Goal: Information Seeking & Learning: Learn about a topic

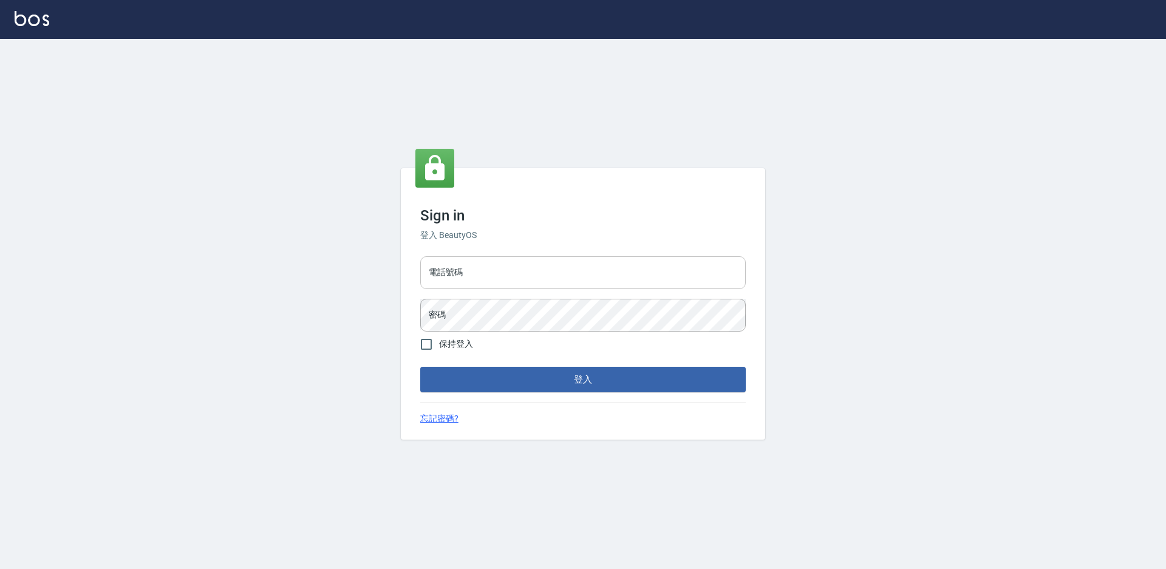
click at [523, 267] on input "電話號碼" at bounding box center [583, 272] width 326 height 33
type input "0988338477"
click at [420, 367] on button "登入" at bounding box center [583, 380] width 326 height 26
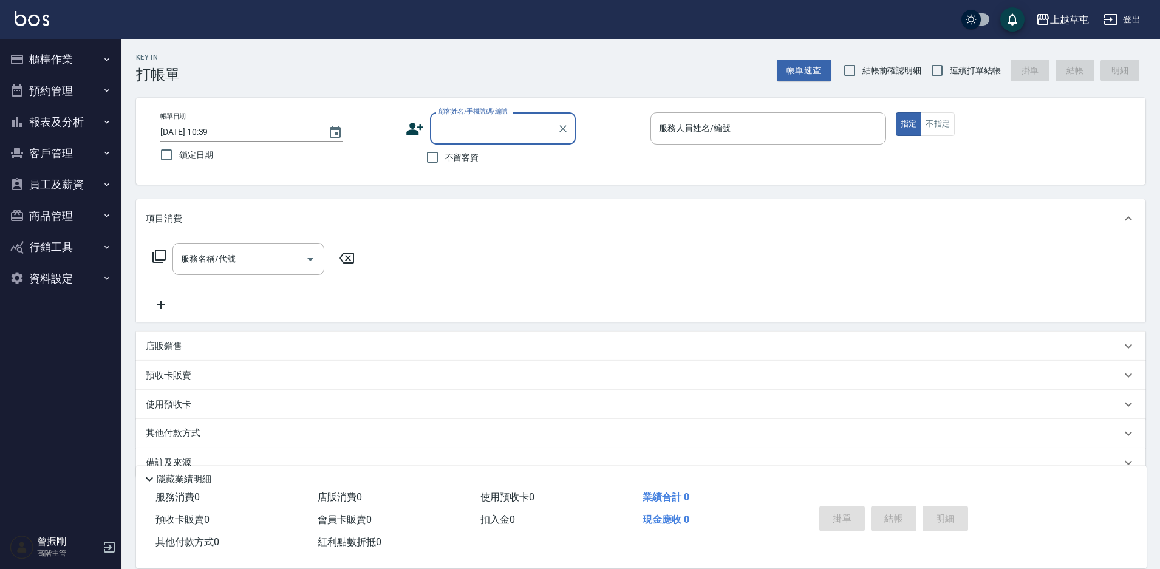
click at [72, 69] on button "櫃檯作業" at bounding box center [61, 60] width 112 height 32
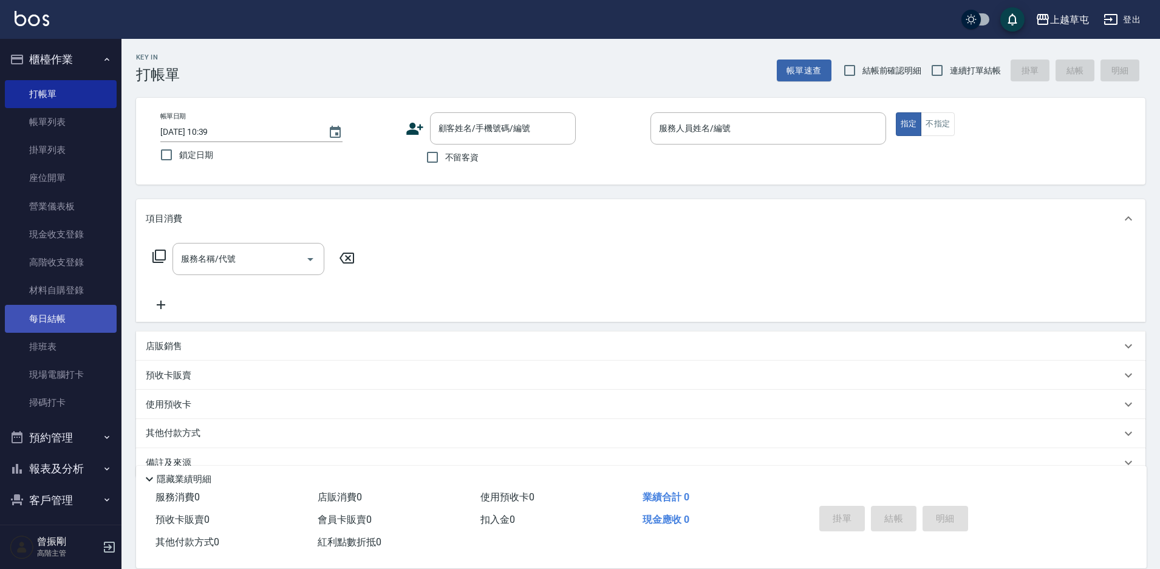
click at [59, 320] on link "每日結帳" at bounding box center [61, 319] width 112 height 28
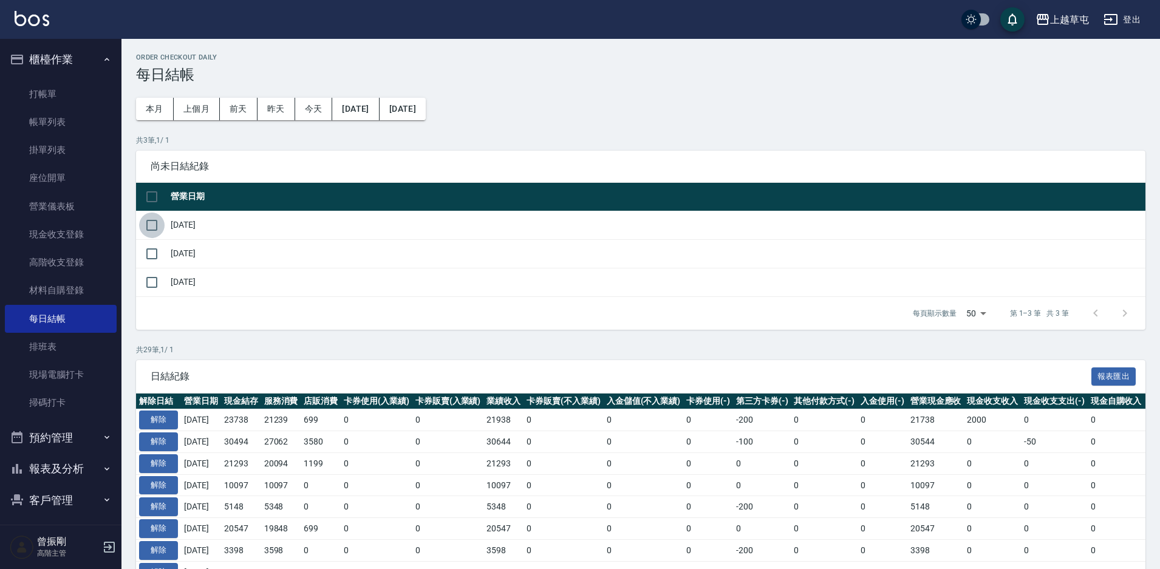
click at [153, 224] on input "checkbox" at bounding box center [152, 226] width 26 height 26
checkbox input "true"
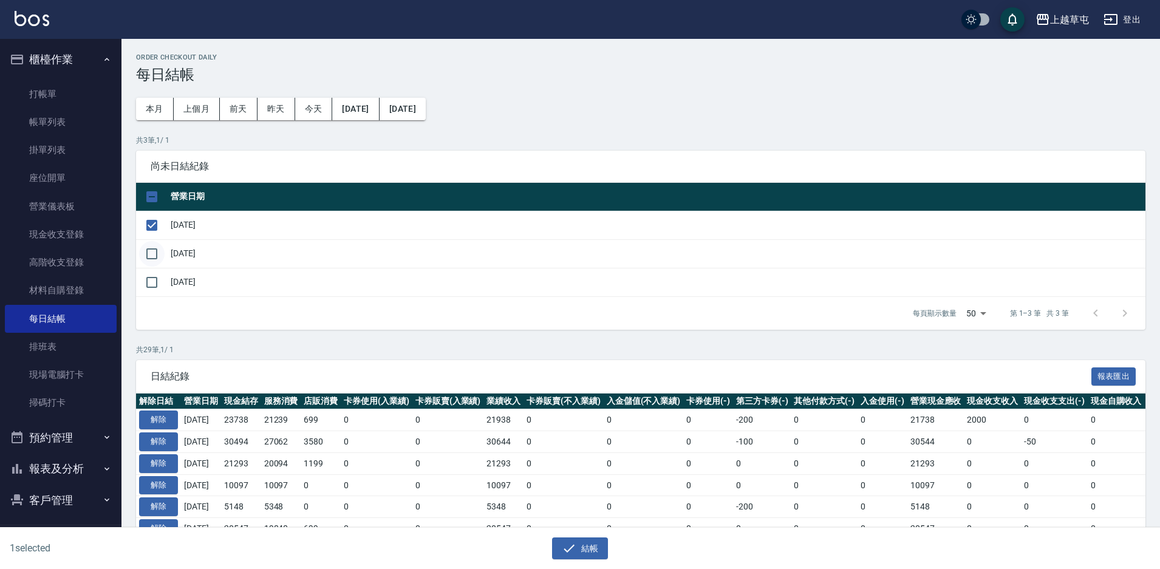
click at [153, 254] on input "checkbox" at bounding box center [152, 254] width 26 height 26
checkbox input "true"
click at [578, 548] on button "結帳" at bounding box center [580, 549] width 56 height 22
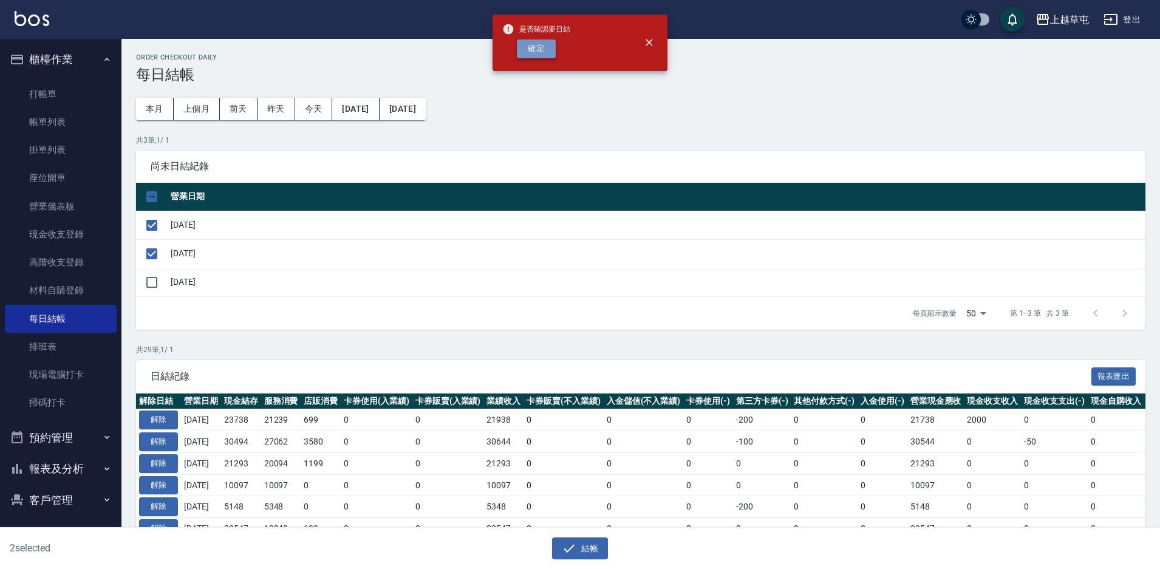
click at [540, 47] on button "確定" at bounding box center [536, 48] width 39 height 19
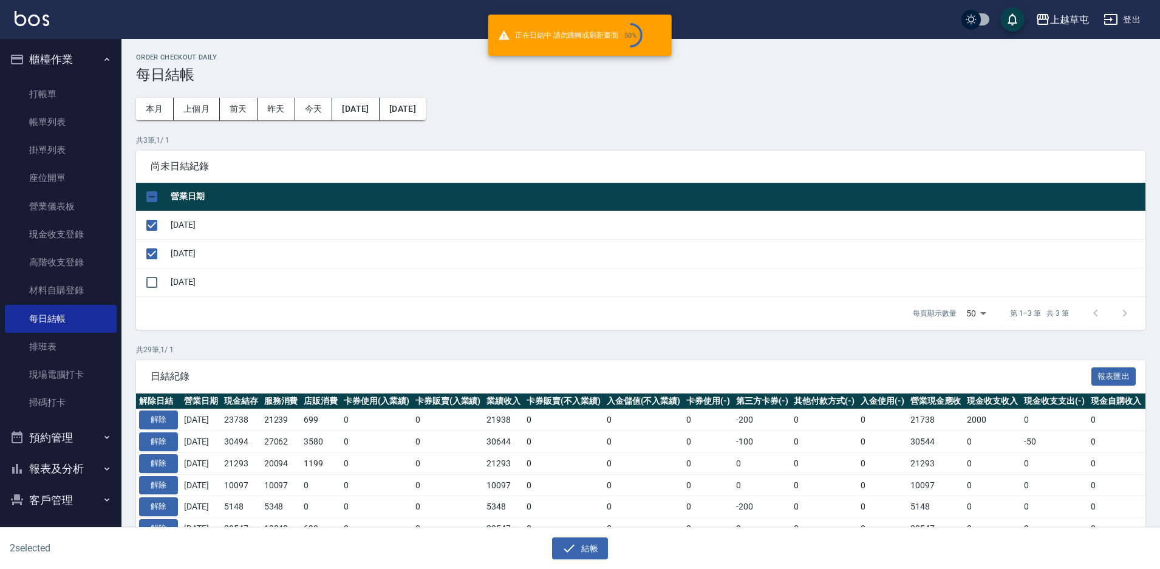
checkbox input "false"
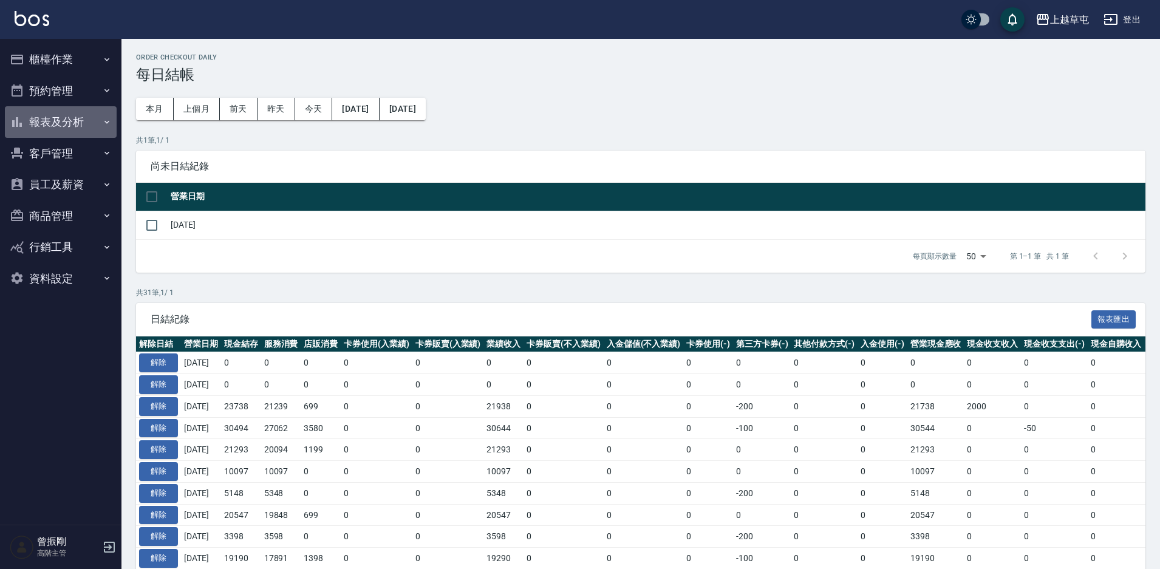
click at [69, 123] on button "報表及分析" at bounding box center [61, 122] width 112 height 32
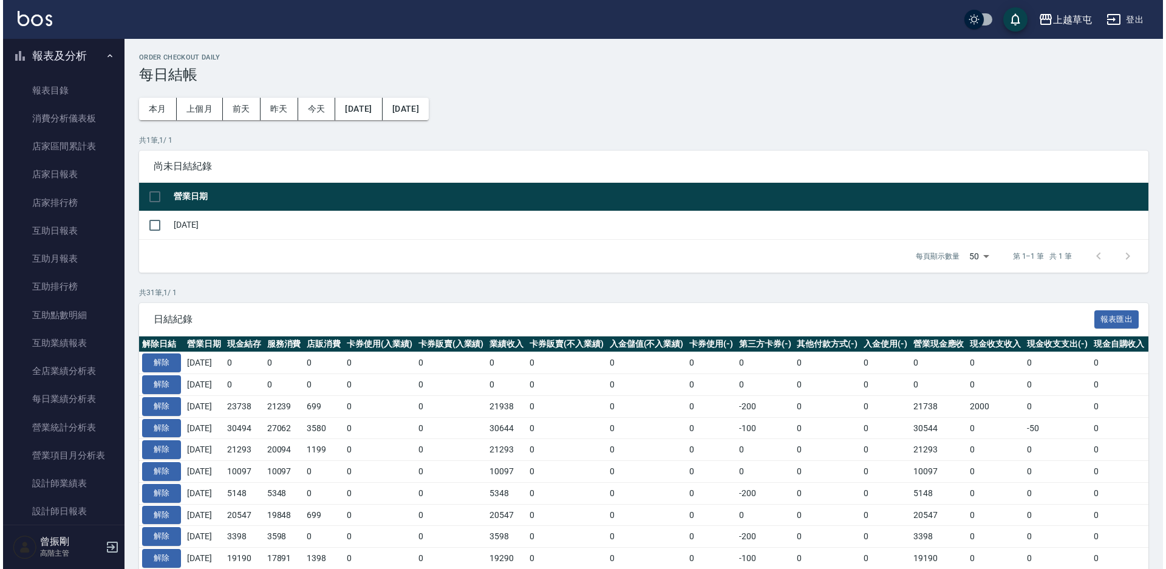
scroll to position [122, 0]
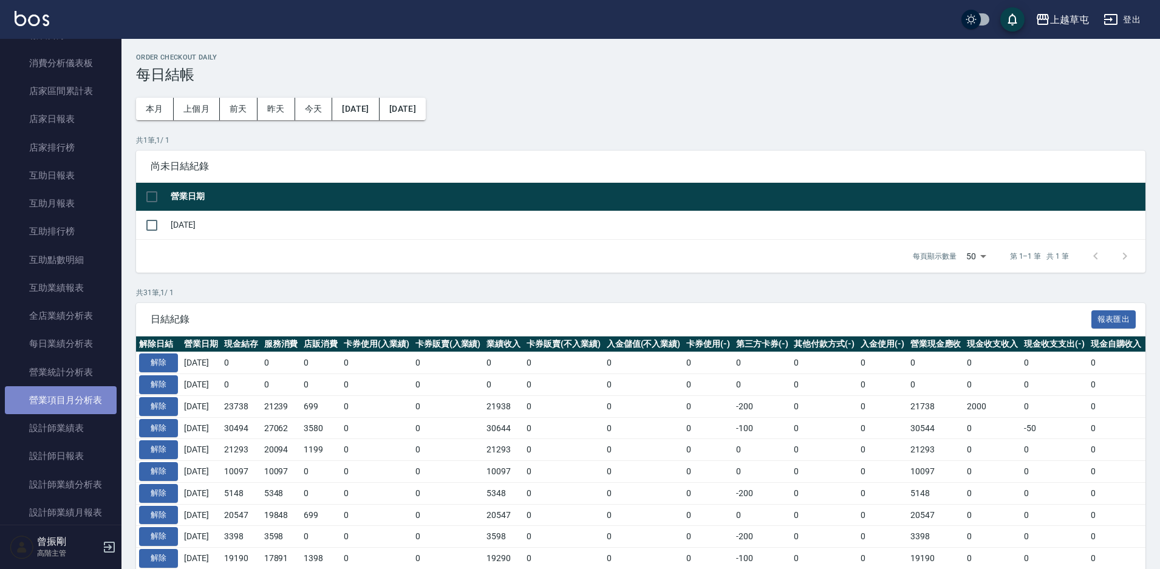
click at [73, 386] on link "營業項目月分析表" at bounding box center [61, 400] width 112 height 28
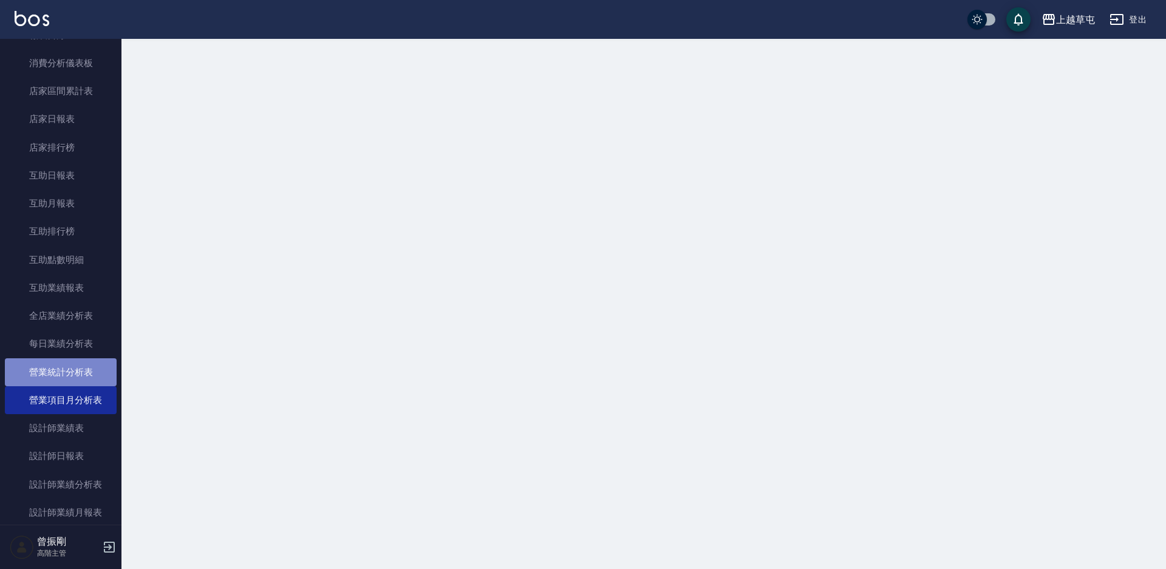
click at [80, 375] on link "營業統計分析表" at bounding box center [61, 372] width 112 height 28
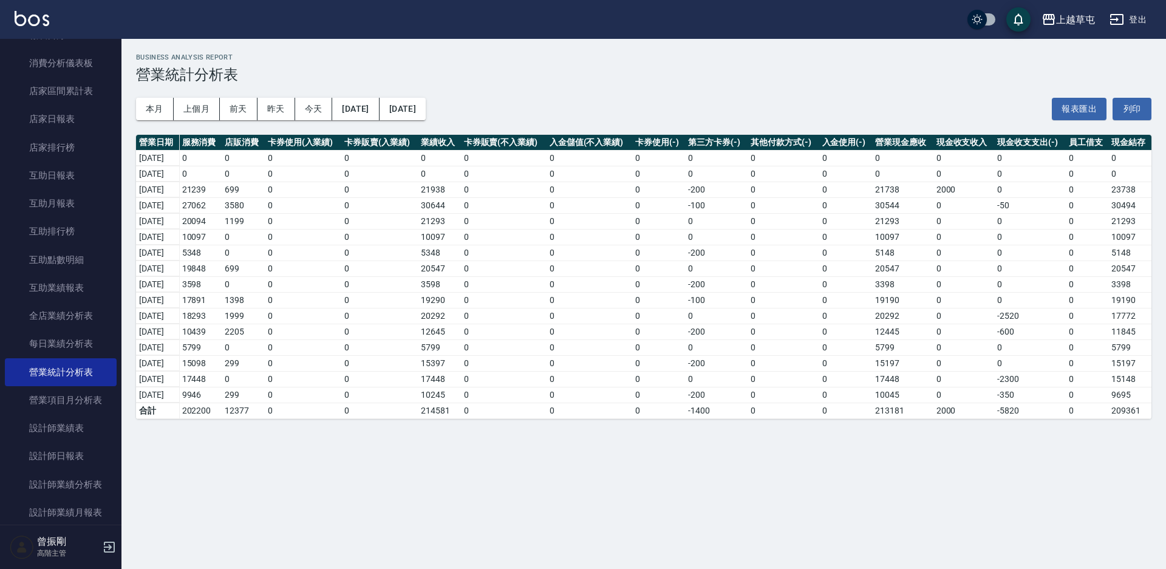
click at [380, 123] on div "本月 上個月 前天 昨天 今天 2025/09/01 2025/09/17 報表匯出 列印" at bounding box center [644, 109] width 1016 height 52
click at [378, 111] on button "[DATE]" at bounding box center [355, 109] width 47 height 22
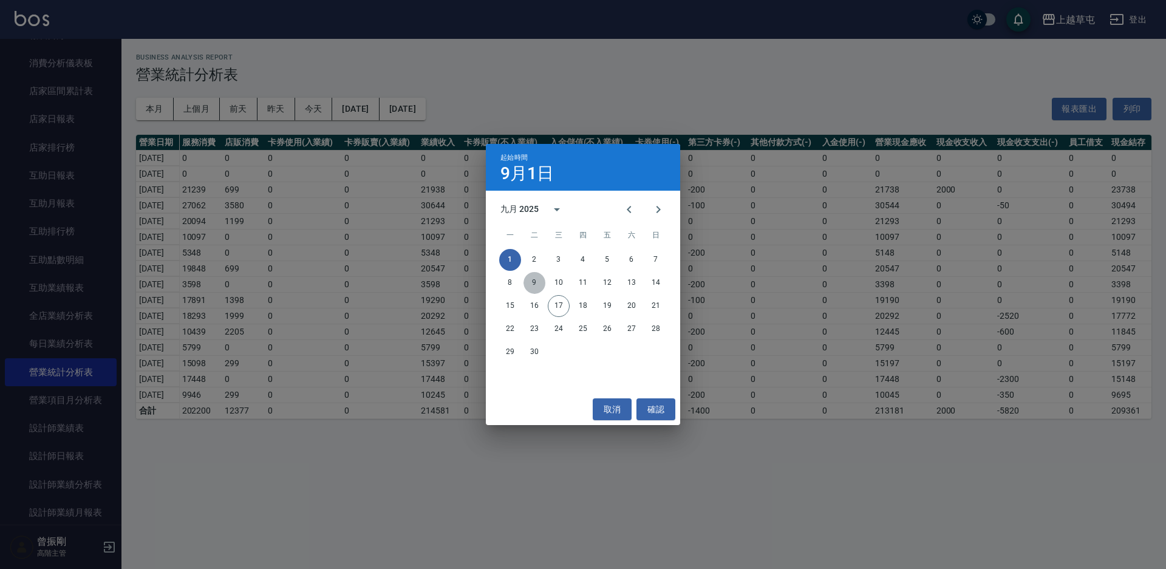
click at [538, 279] on button "9" at bounding box center [535, 283] width 22 height 22
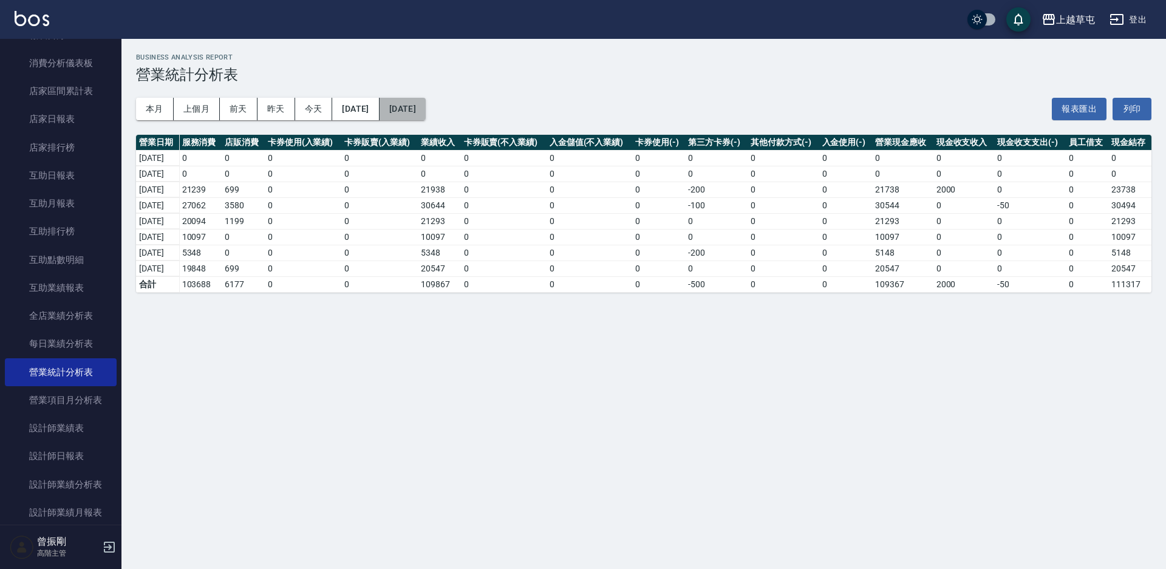
click at [426, 111] on button "[DATE]" at bounding box center [403, 109] width 46 height 22
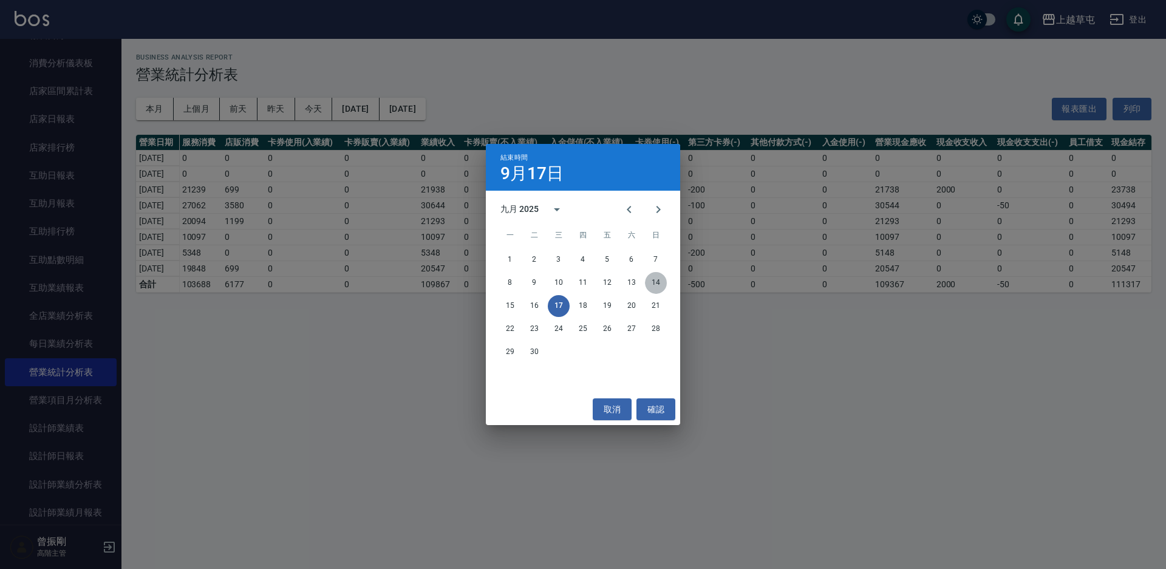
click at [648, 282] on button "14" at bounding box center [656, 283] width 22 height 22
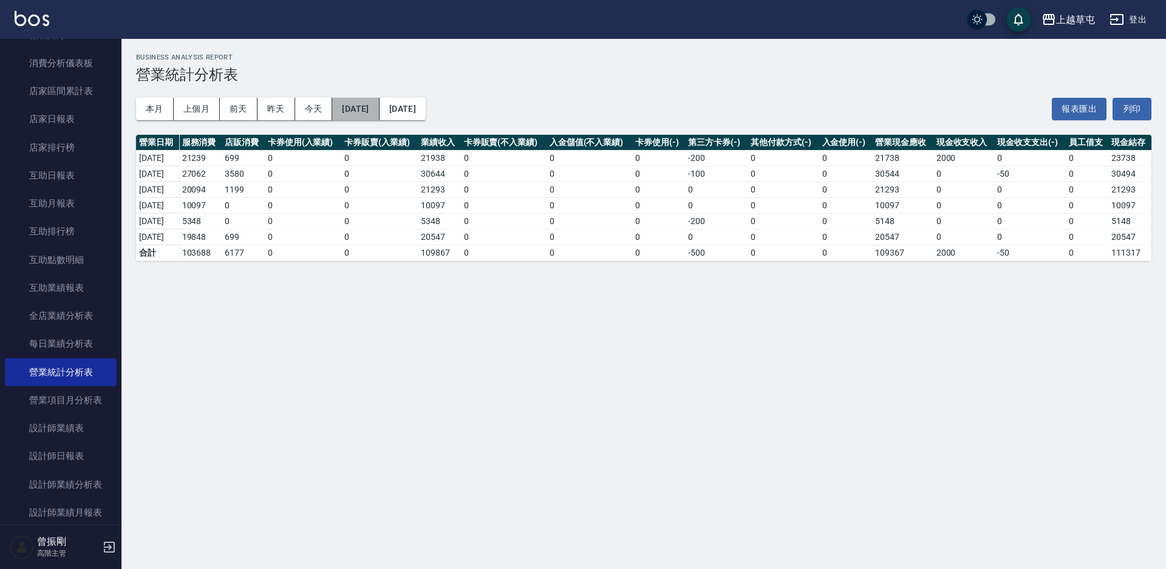
click at [377, 111] on button "[DATE]" at bounding box center [355, 109] width 47 height 22
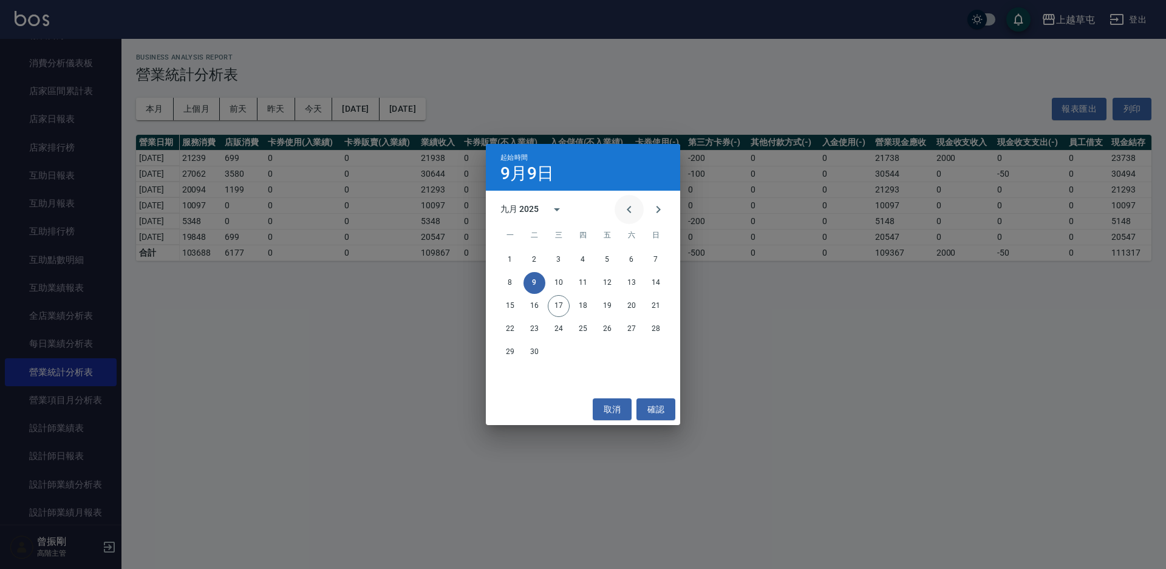
click at [623, 207] on icon "Previous month" at bounding box center [629, 209] width 15 height 15
click at [558, 351] on button "27" at bounding box center [559, 352] width 22 height 22
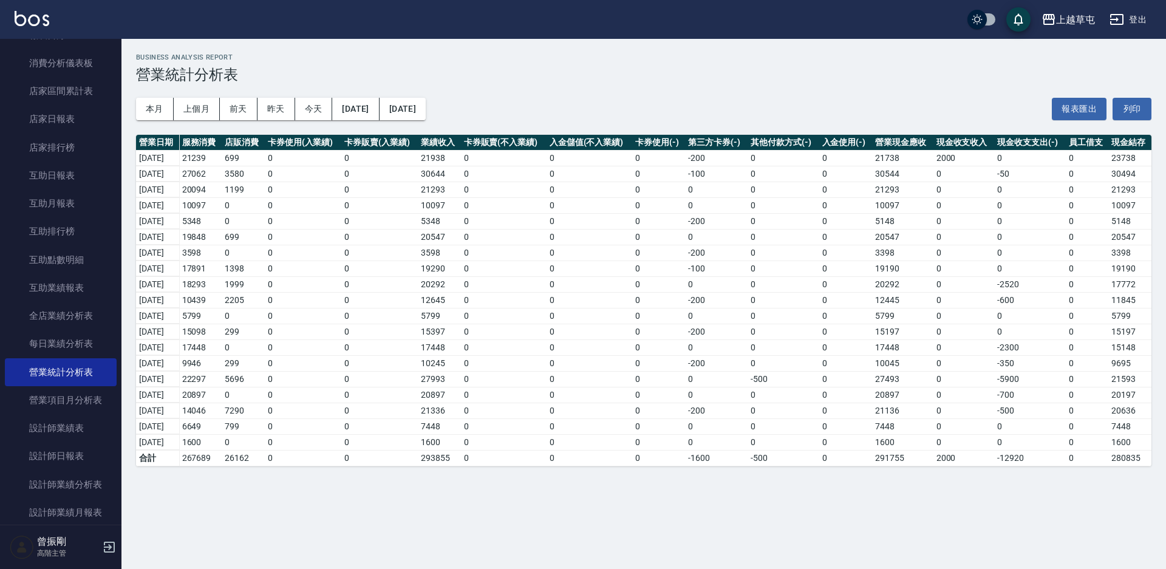
click at [785, 64] on div "Business Analysis Report 營業統計分析表" at bounding box center [644, 68] width 1016 height 30
click at [1058, 21] on div "上越草屯" at bounding box center [1075, 19] width 39 height 15
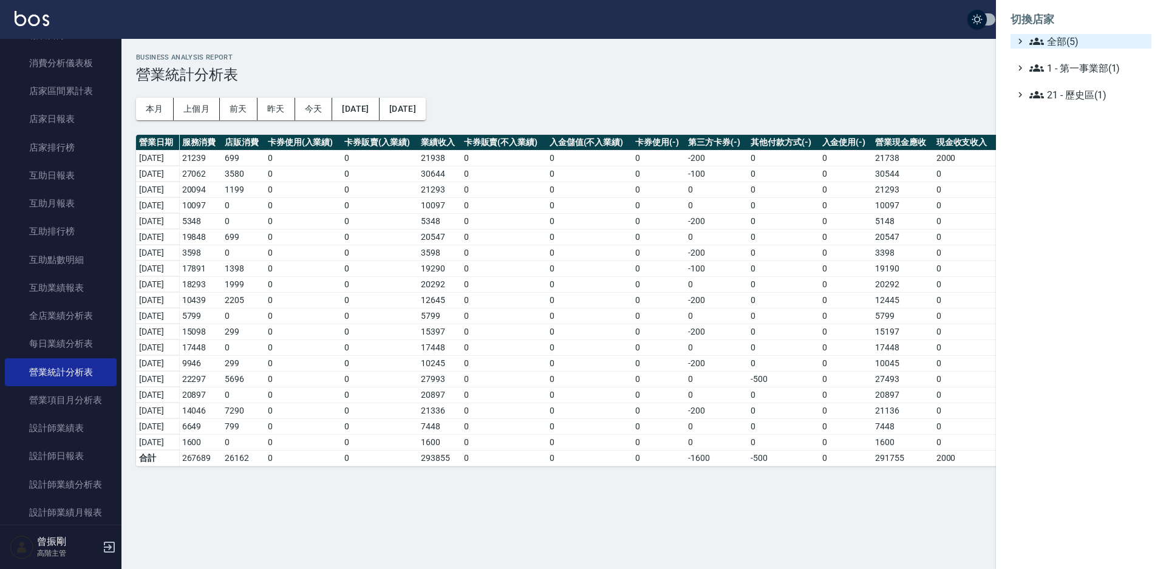
click at [1058, 42] on span "全部(5)" at bounding box center [1088, 41] width 117 height 15
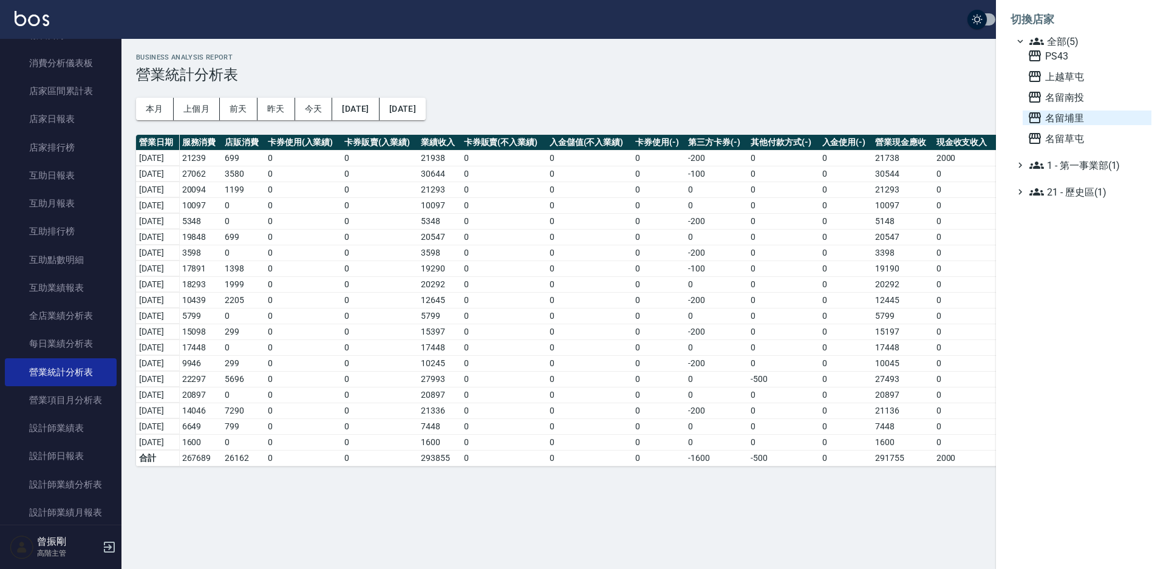
click at [1069, 120] on span "名留埔里" at bounding box center [1087, 118] width 119 height 15
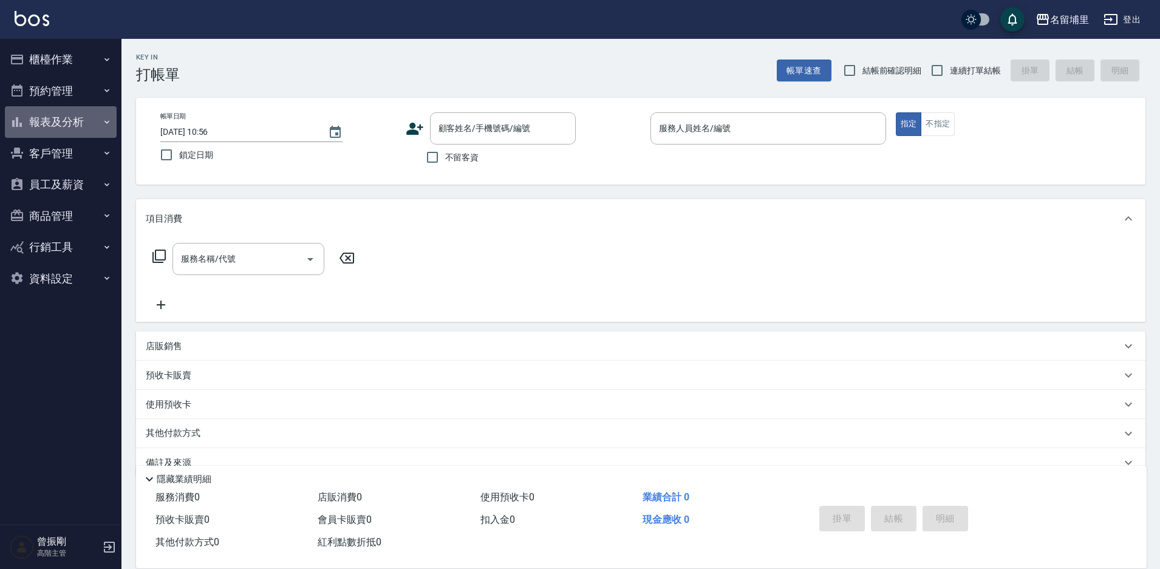
click at [61, 117] on button "報表及分析" at bounding box center [61, 122] width 112 height 32
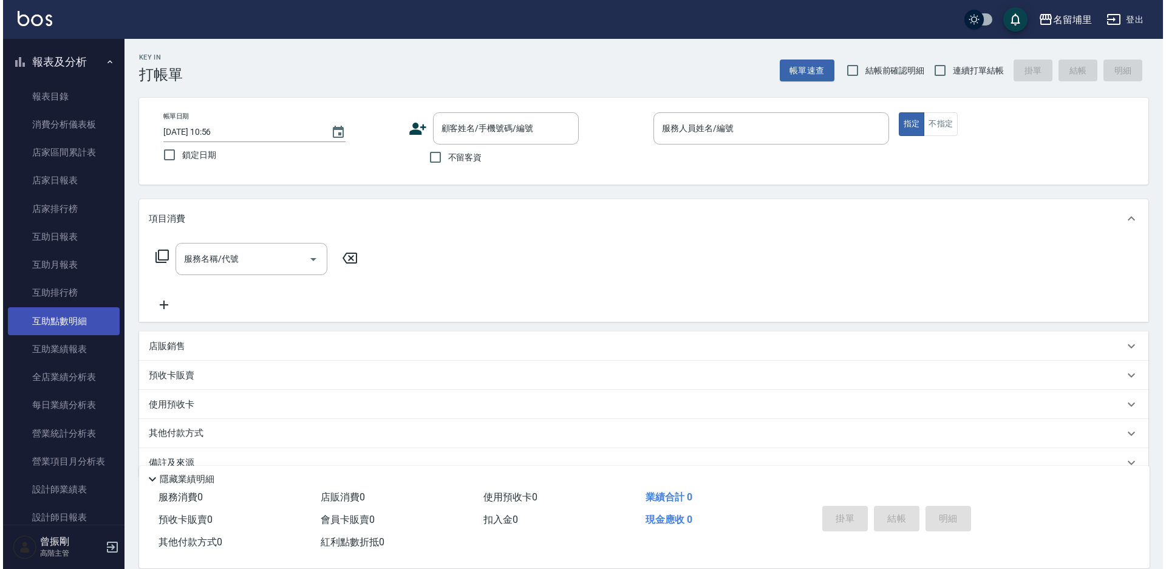
scroll to position [122, 0]
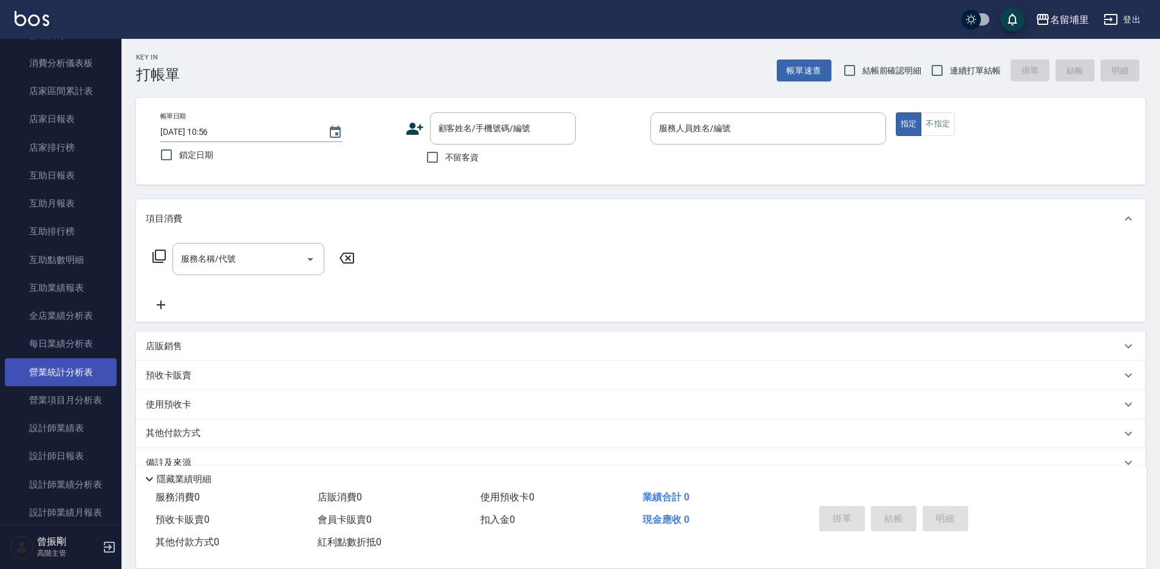
click at [61, 375] on link "營業統計分析表" at bounding box center [61, 372] width 112 height 28
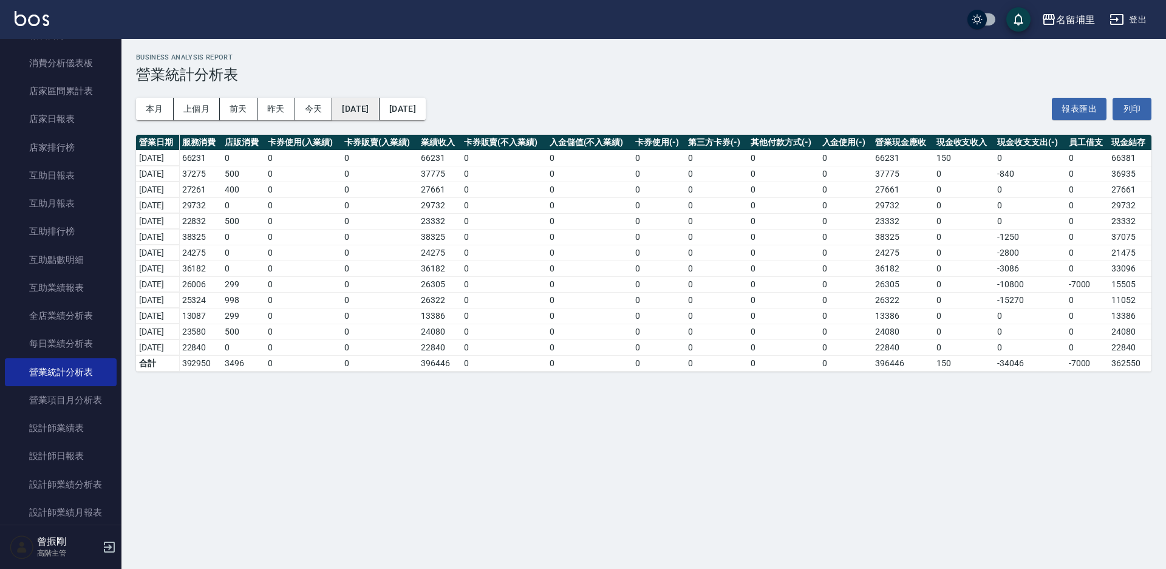
click at [379, 115] on button "[DATE]" at bounding box center [355, 109] width 47 height 22
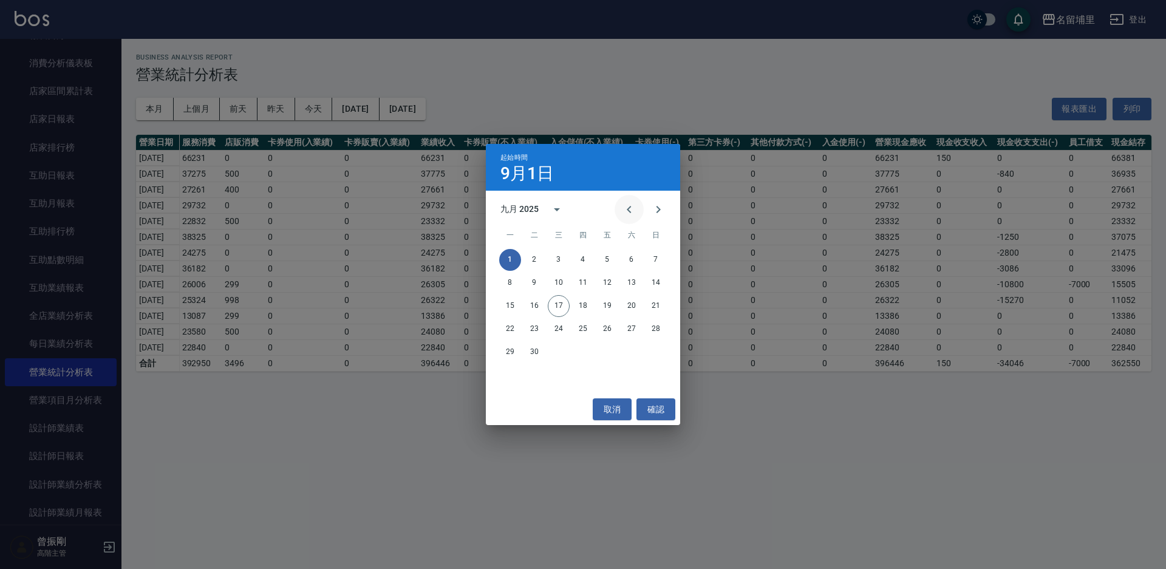
click at [622, 210] on icon "Previous month" at bounding box center [629, 209] width 15 height 15
click at [563, 331] on button "20" at bounding box center [559, 329] width 22 height 22
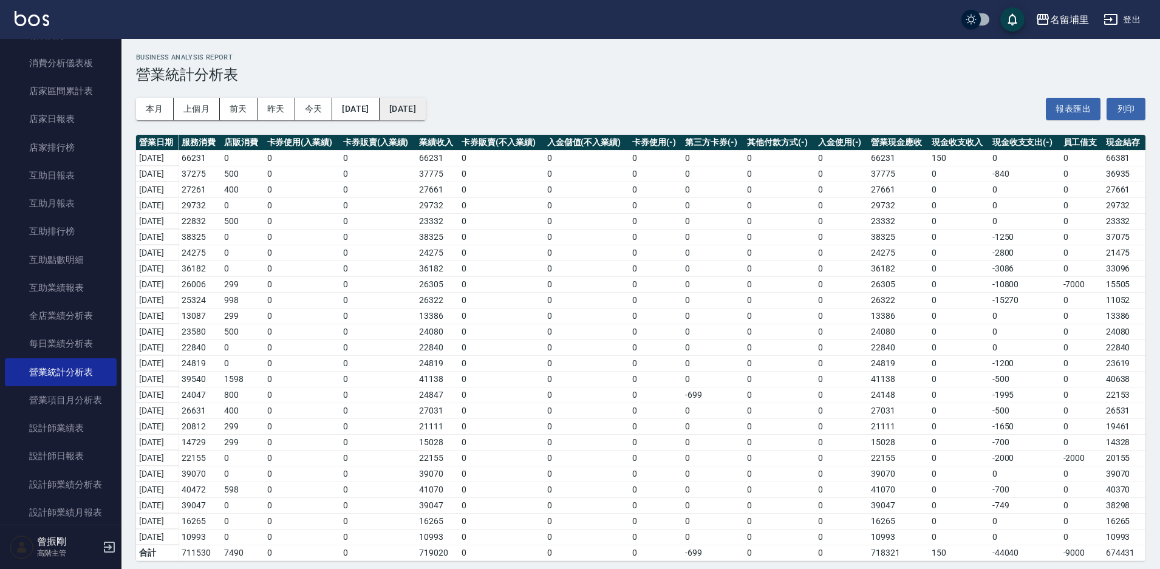
click at [426, 107] on button "[DATE]" at bounding box center [403, 109] width 46 height 22
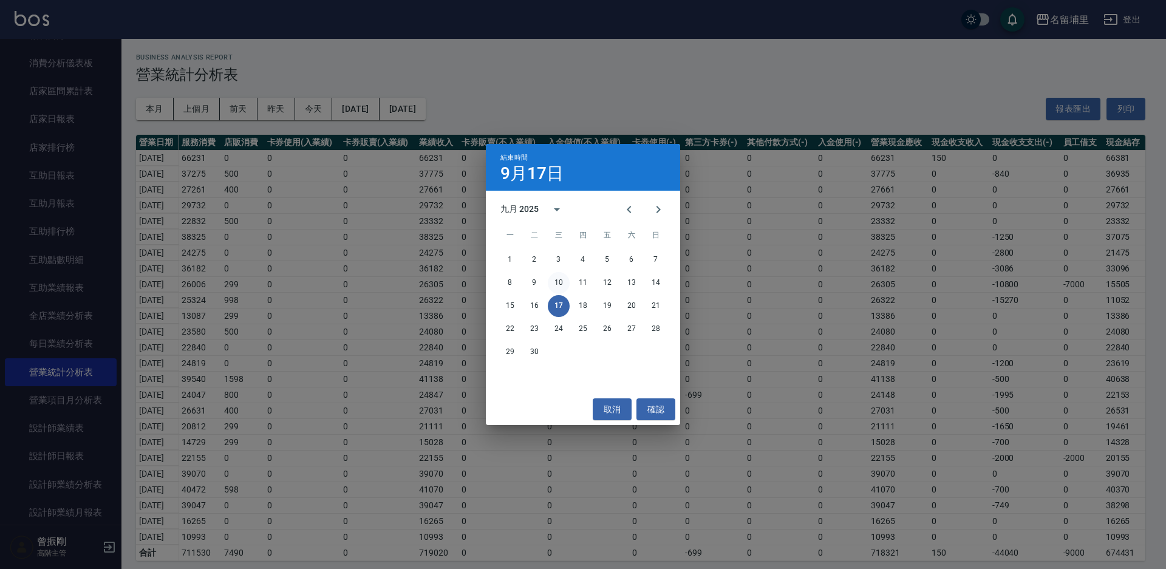
click at [562, 278] on button "10" at bounding box center [559, 283] width 22 height 22
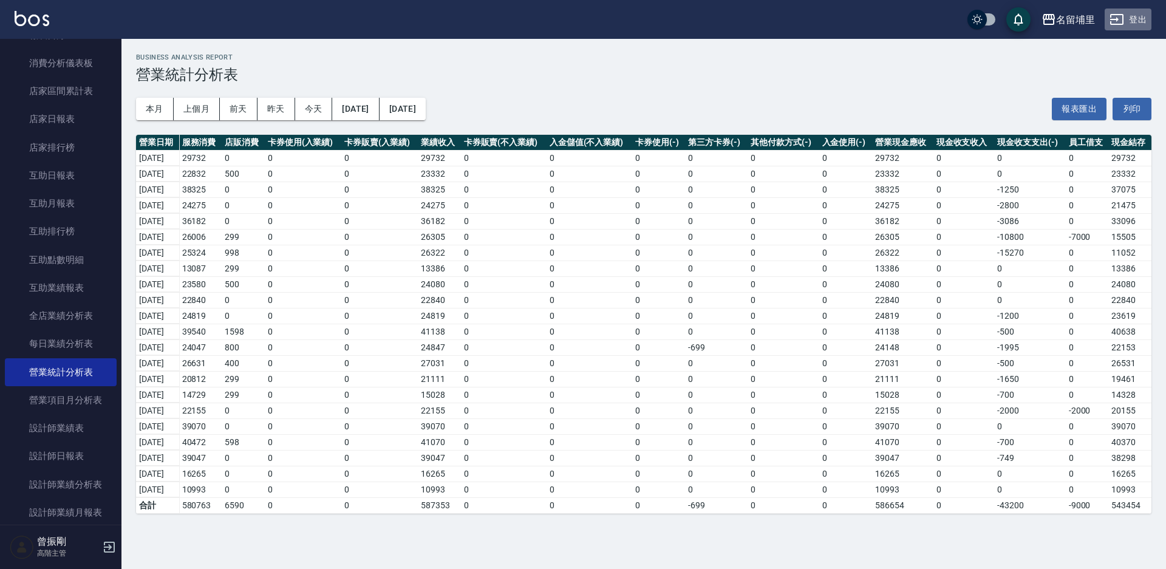
click at [1138, 19] on button "登出" at bounding box center [1128, 20] width 47 height 22
